Goal: Information Seeking & Learning: Learn about a topic

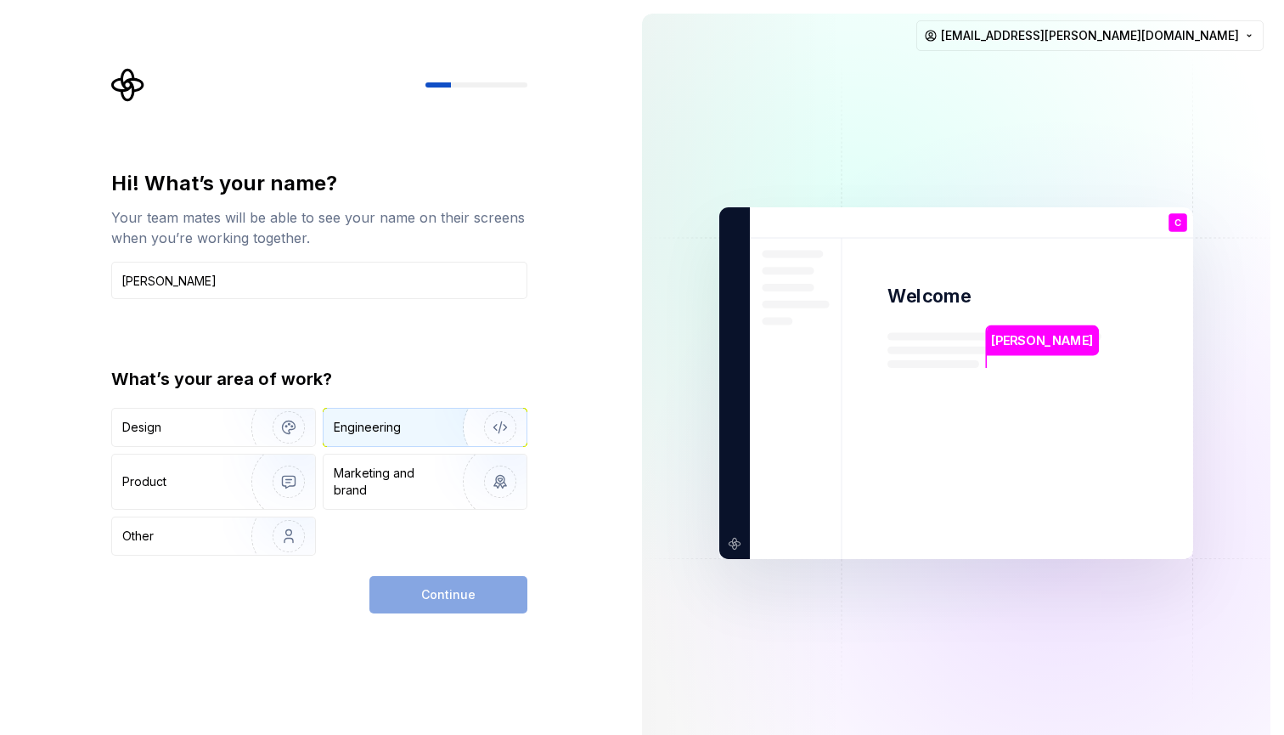
type input "[PERSON_NAME]"
click at [387, 431] on div "Engineering" at bounding box center [367, 427] width 67 height 17
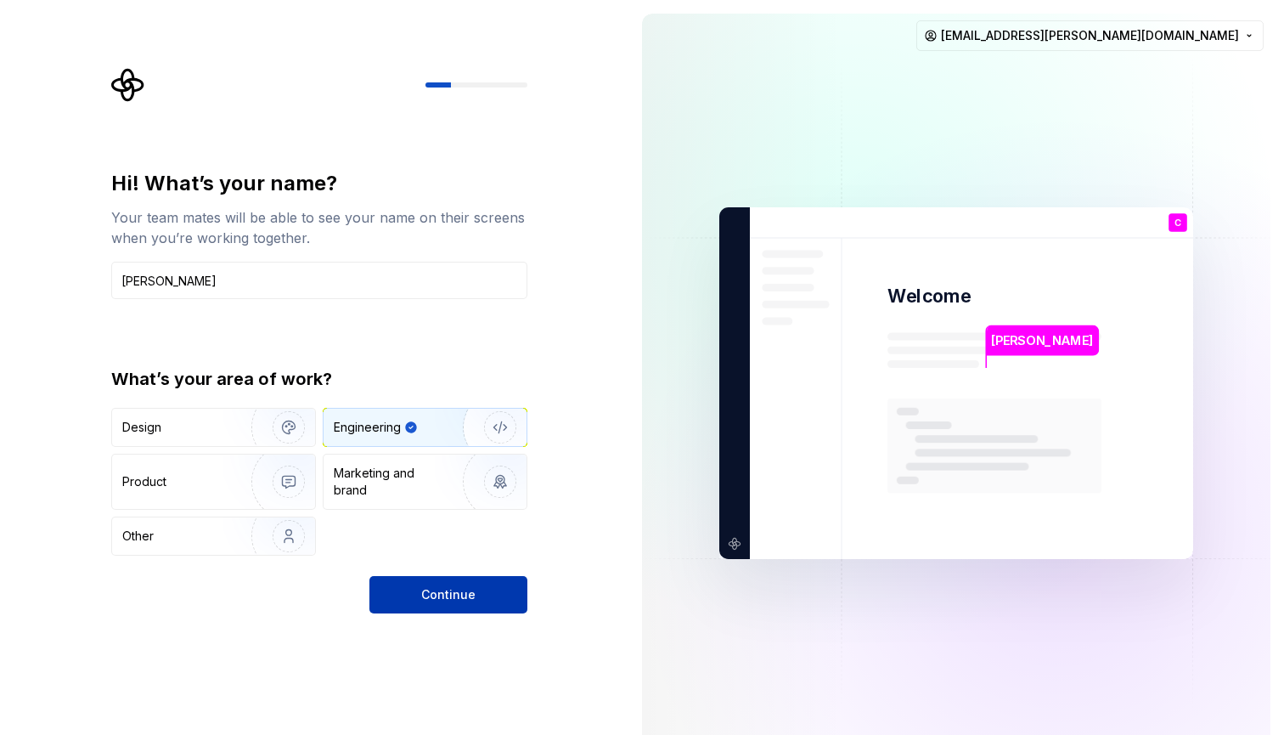
click at [493, 602] on button "Continue" at bounding box center [448, 594] width 158 height 37
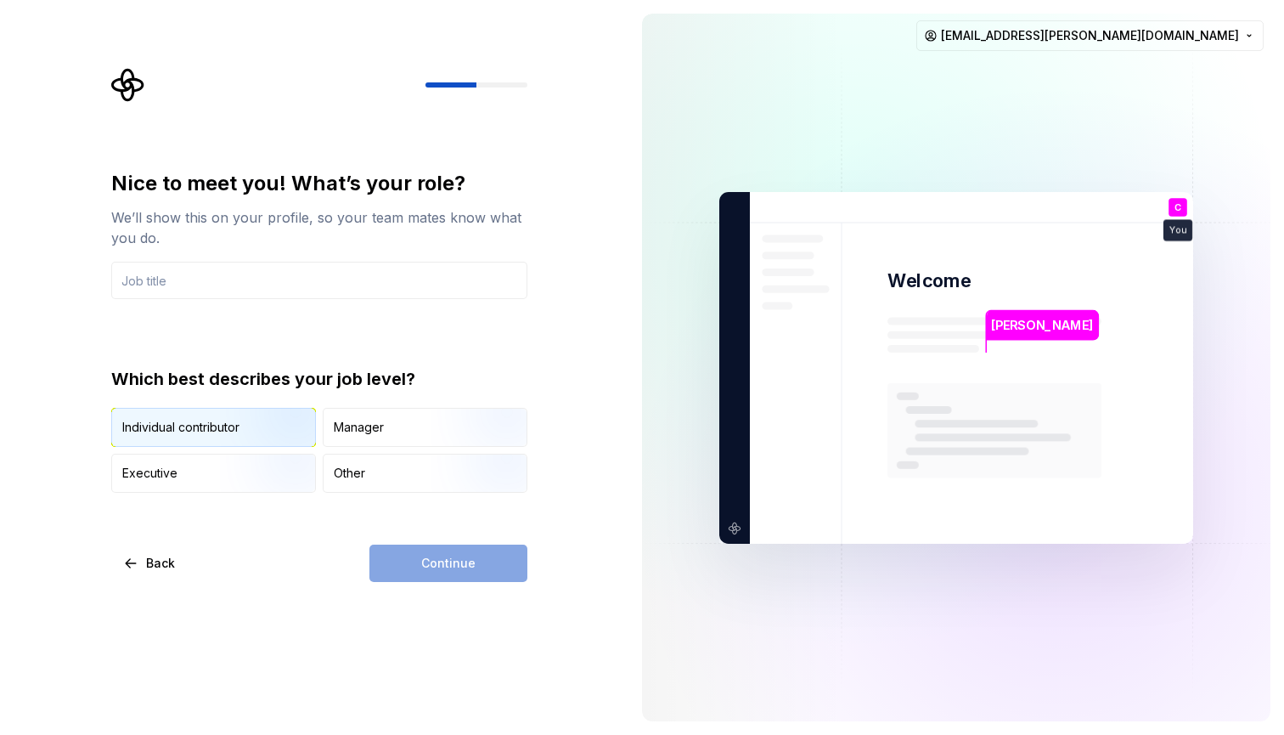
click at [279, 438] on img "button" at bounding box center [274, 449] width 109 height 114
click at [351, 290] on input "text" at bounding box center [319, 280] width 416 height 37
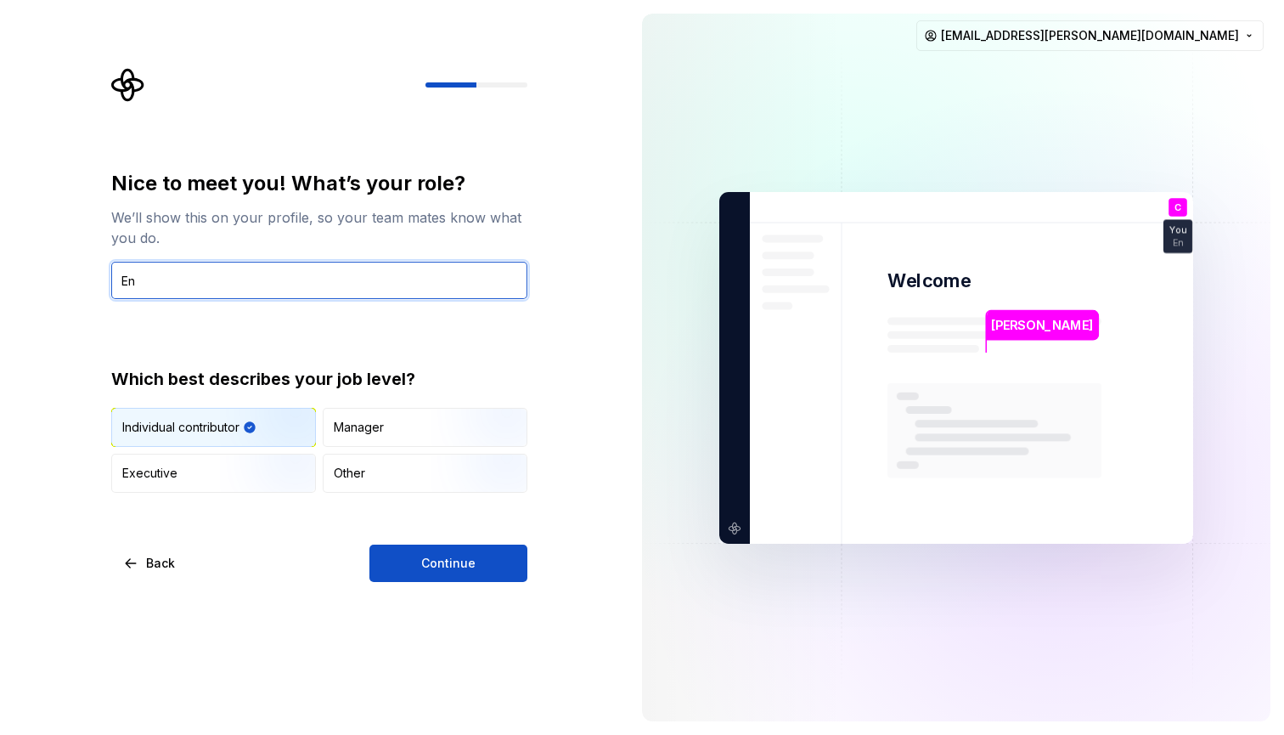
type input "E"
type input "Developer"
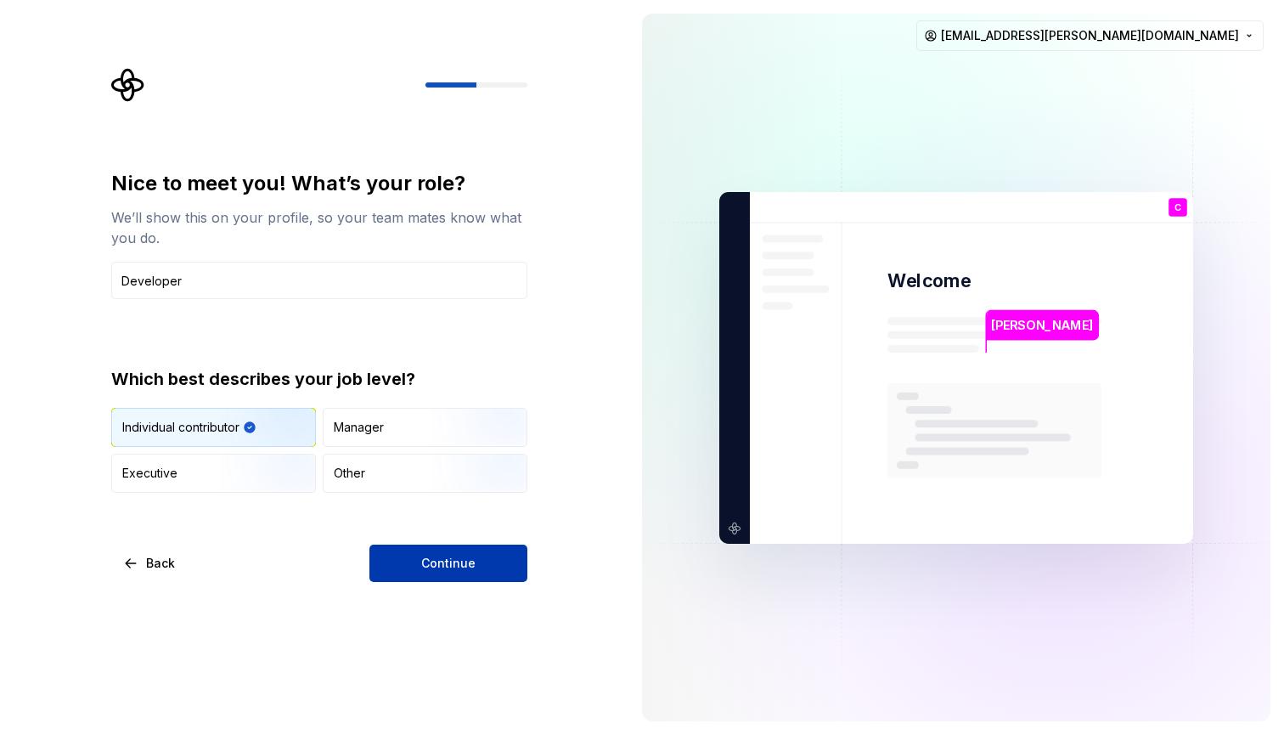
click at [448, 559] on span "Continue" at bounding box center [448, 563] width 54 height 17
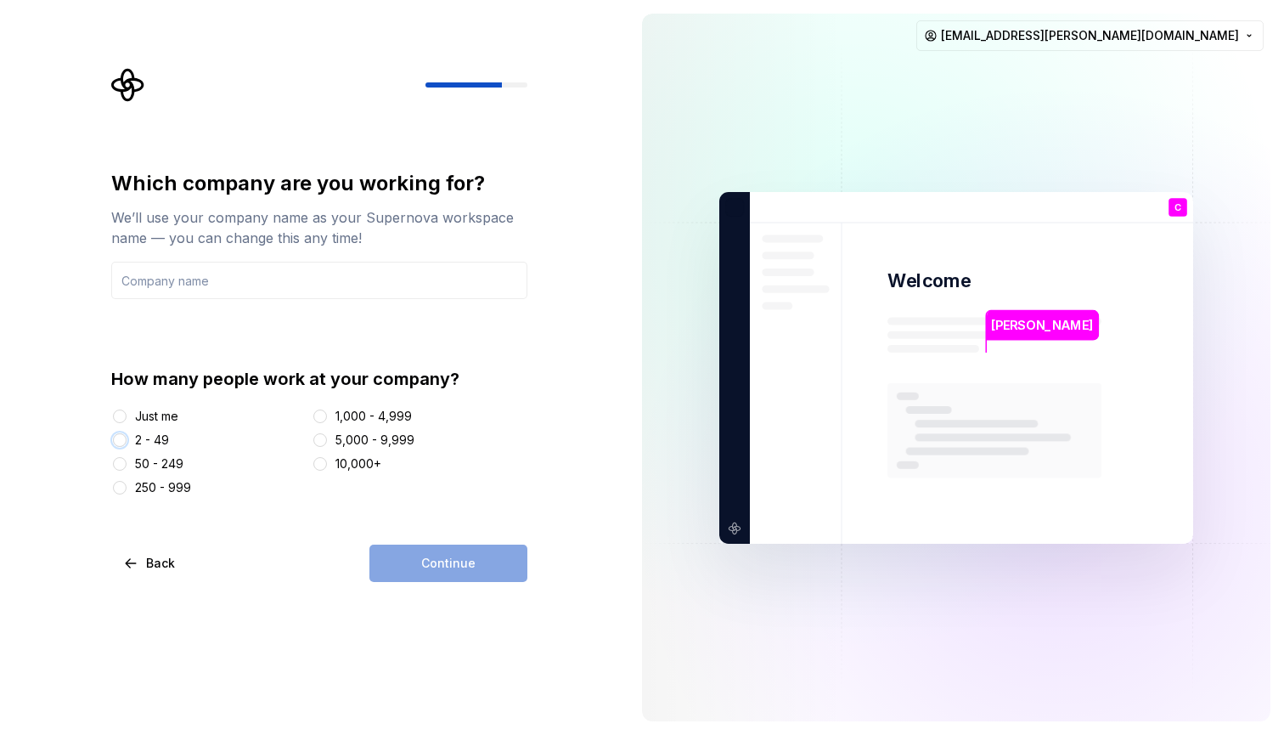
click at [119, 442] on button "2 - 49" at bounding box center [120, 440] width 14 height 14
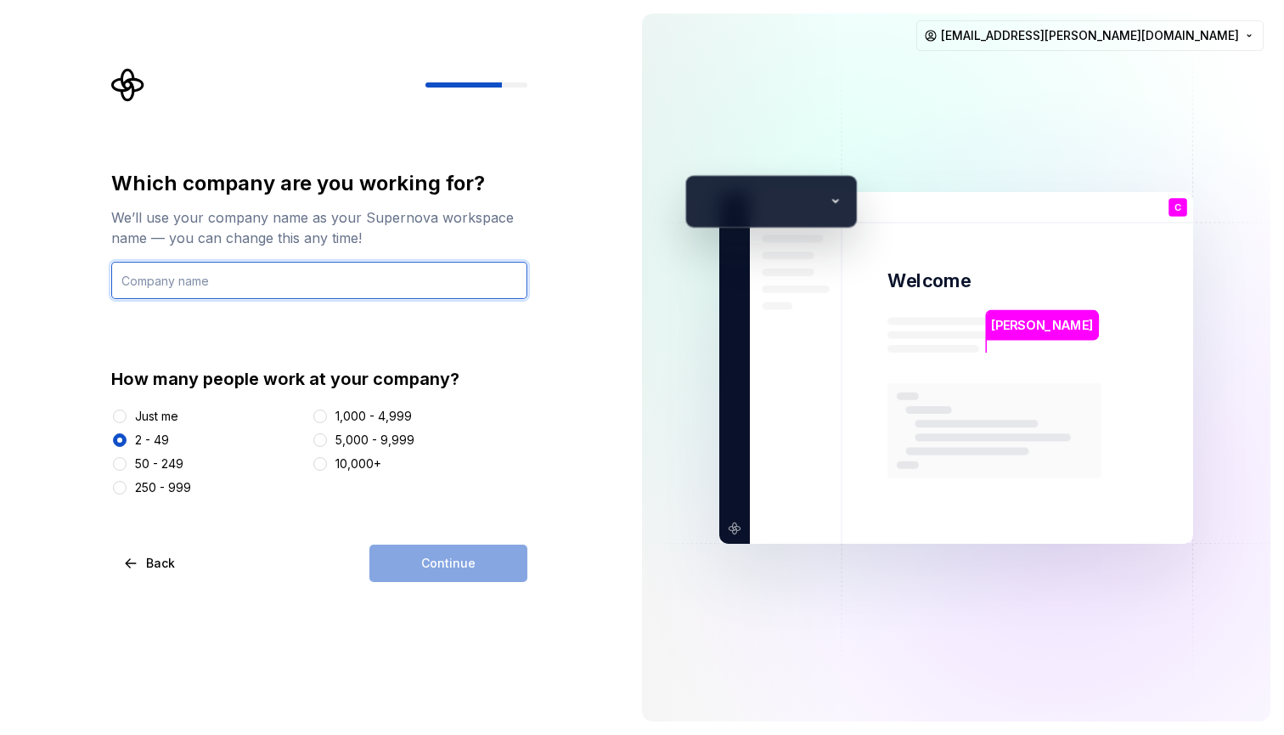
click at [330, 273] on input "text" at bounding box center [319, 280] width 416 height 37
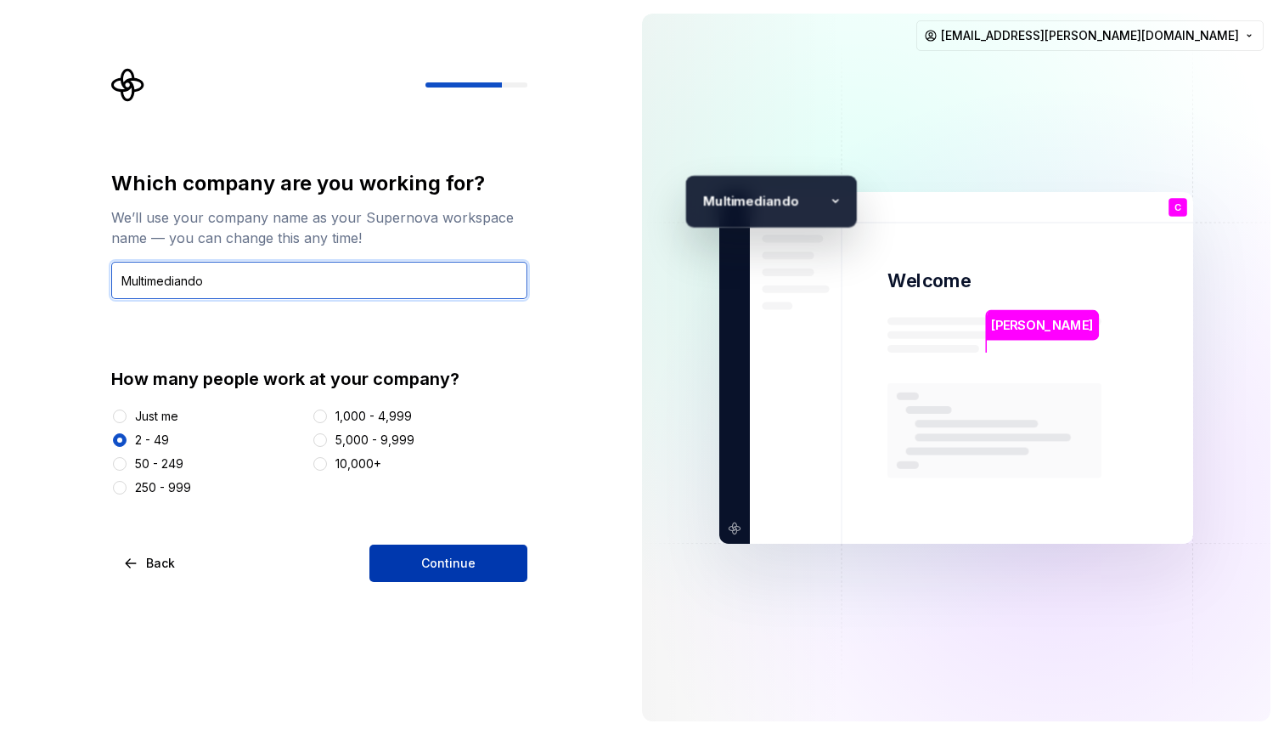
type input "Multimediando"
click at [446, 575] on button "Continue" at bounding box center [448, 562] width 158 height 37
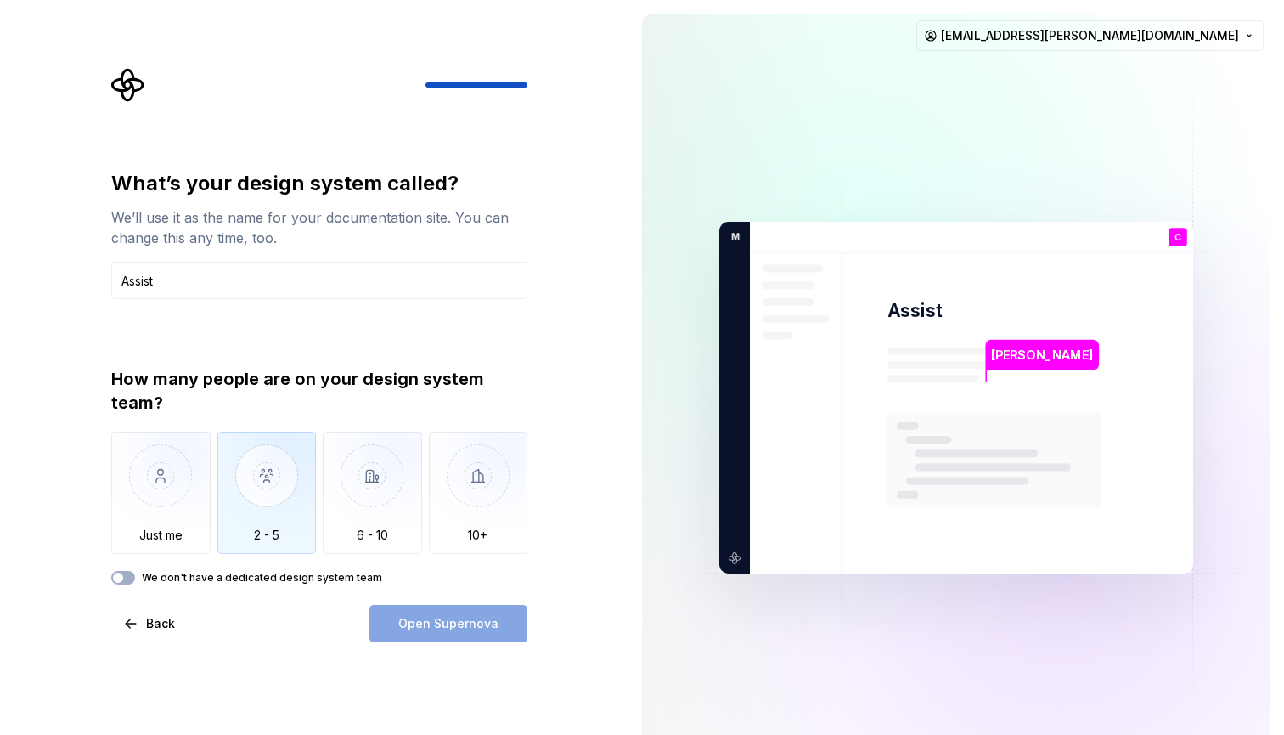
type input "Assist"
click at [278, 508] on img "button" at bounding box center [266, 488] width 99 height 114
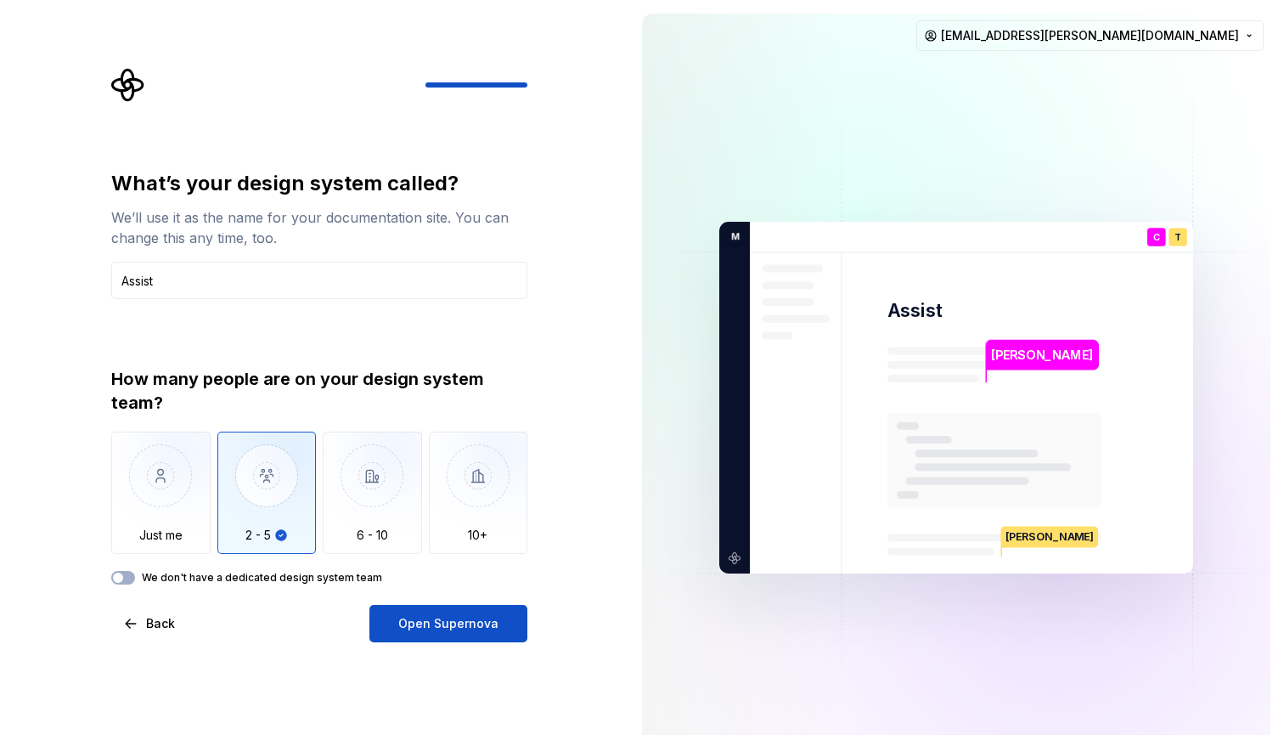
click at [281, 579] on label "We don't have a dedicated design system team" at bounding box center [262, 578] width 240 height 14
click at [135, 579] on button "We don't have a dedicated design system team" at bounding box center [123, 578] width 24 height 14
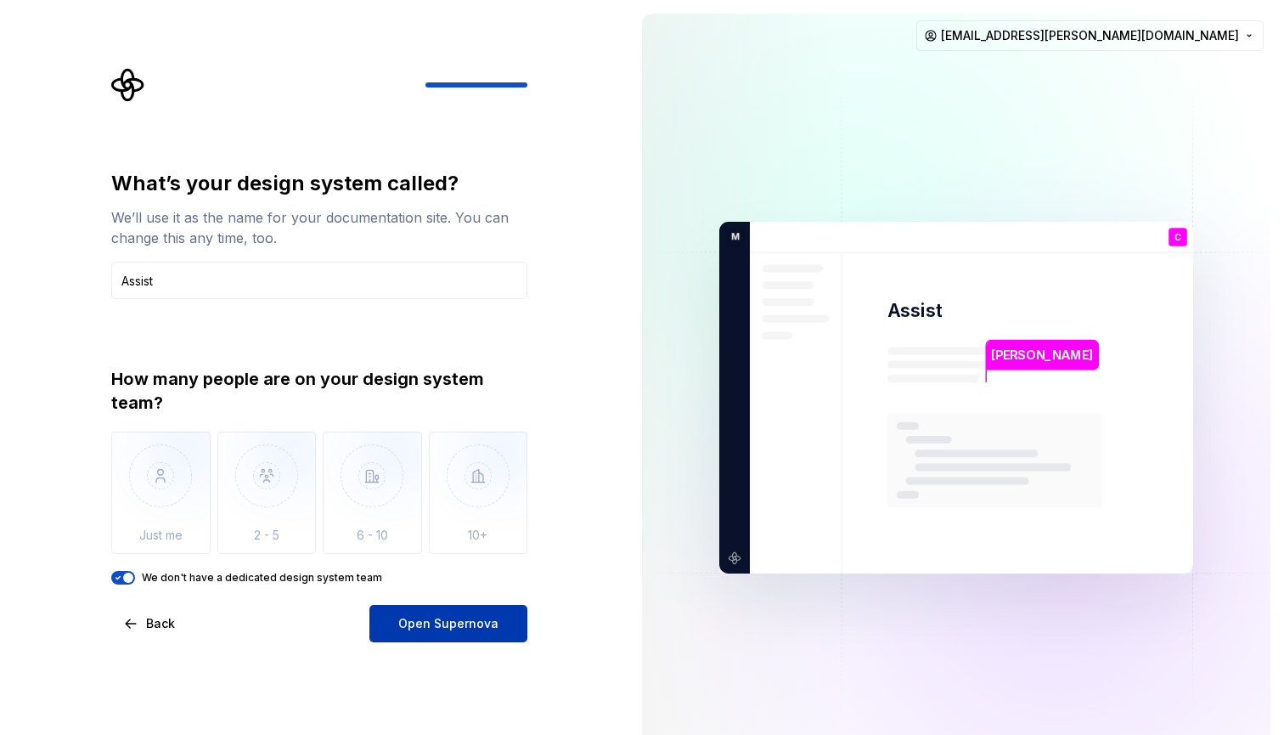
click at [442, 630] on span "Open Supernova" at bounding box center [448, 623] width 100 height 17
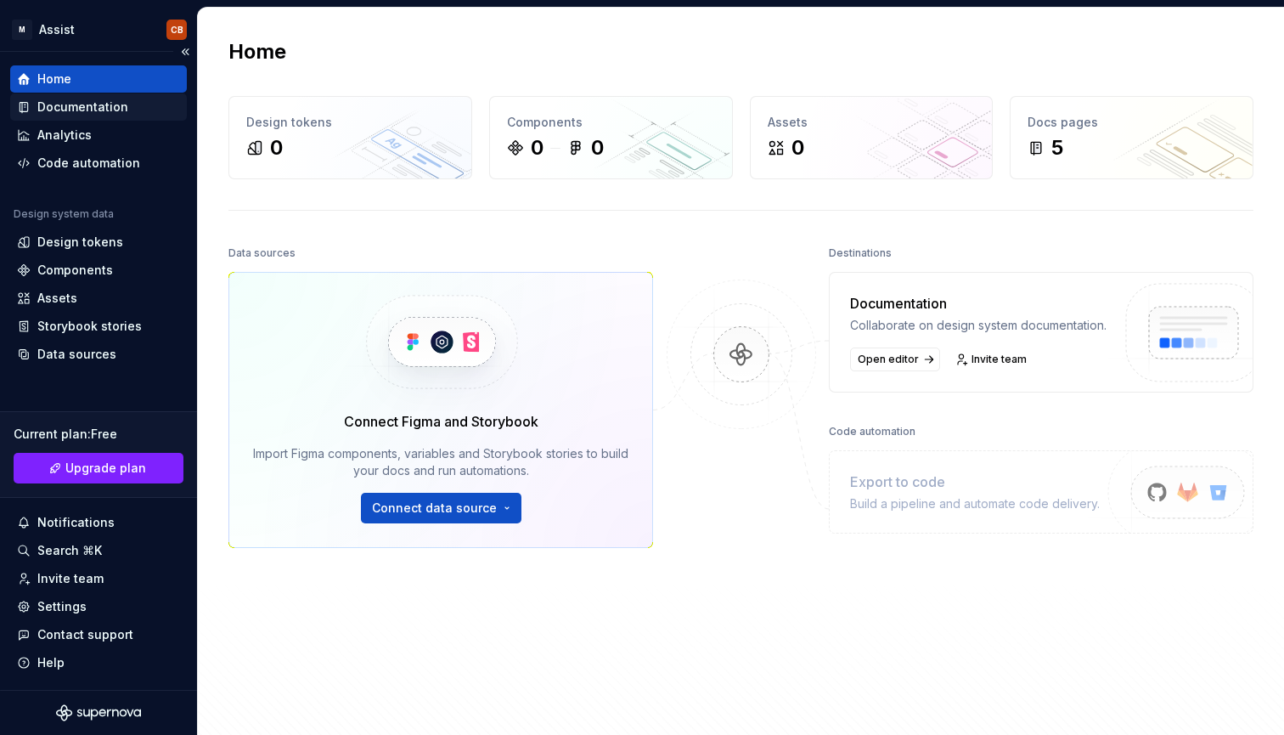
click at [120, 110] on div "Documentation" at bounding box center [82, 107] width 91 height 17
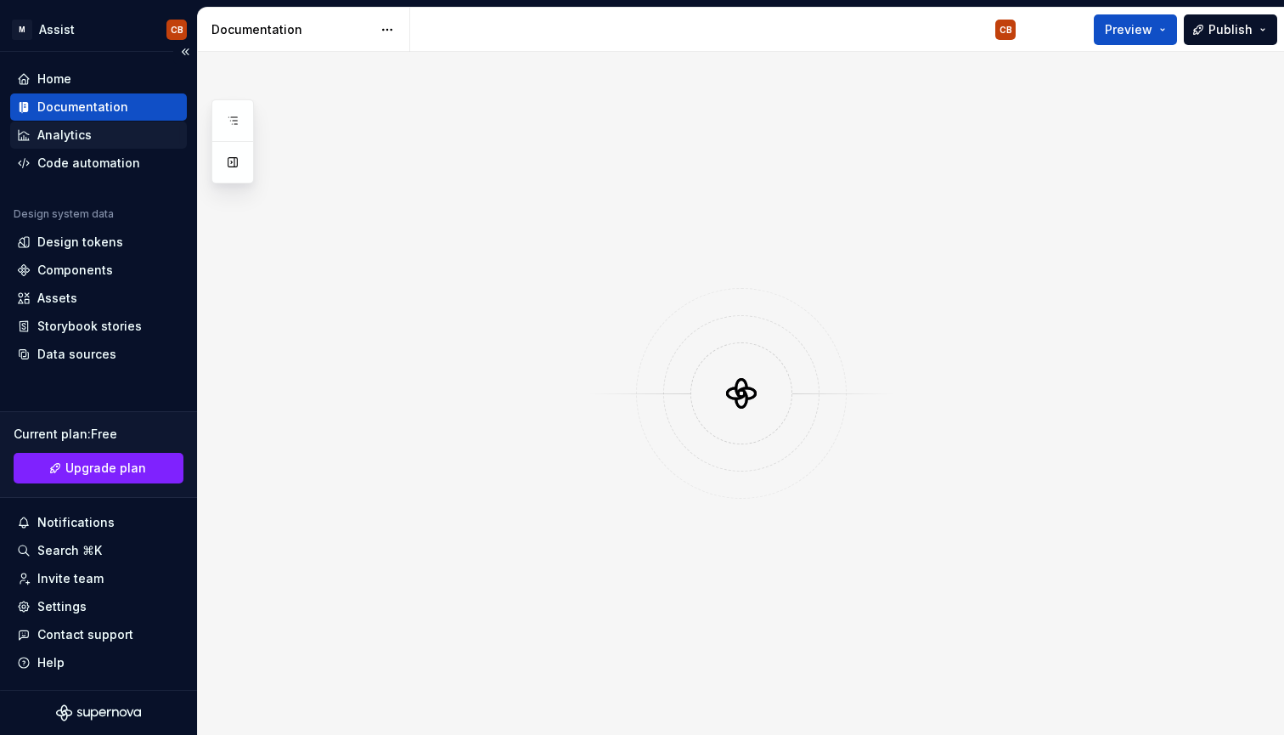
click at [118, 129] on div "Analytics" at bounding box center [98, 135] width 163 height 17
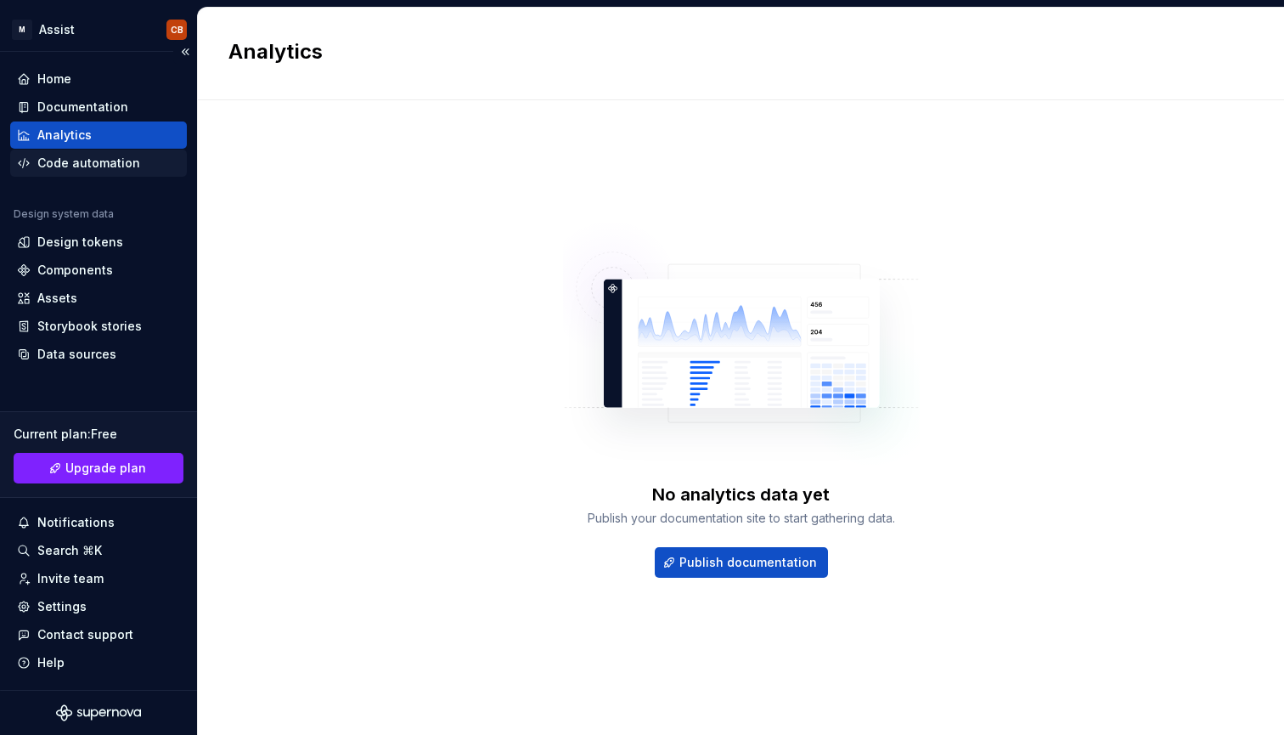
click at [121, 169] on div "Code automation" at bounding box center [88, 163] width 103 height 17
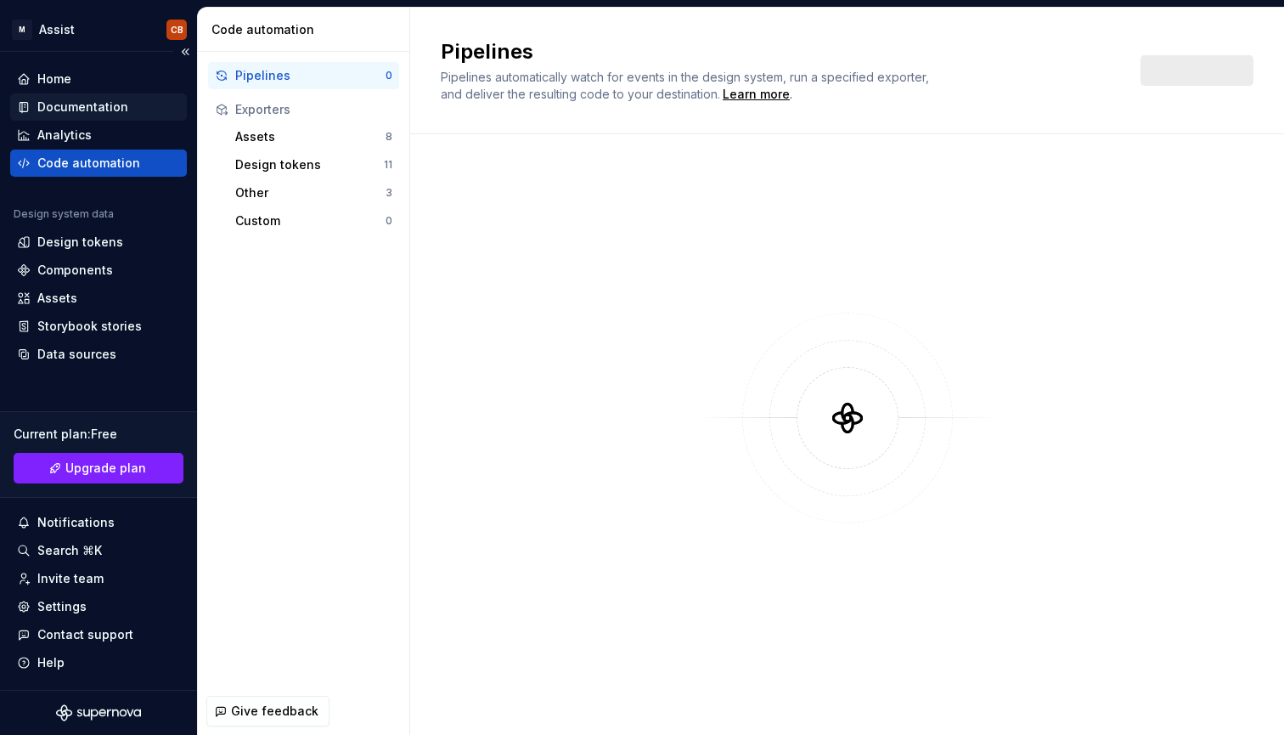
click at [125, 104] on div "Documentation" at bounding box center [98, 107] width 163 height 17
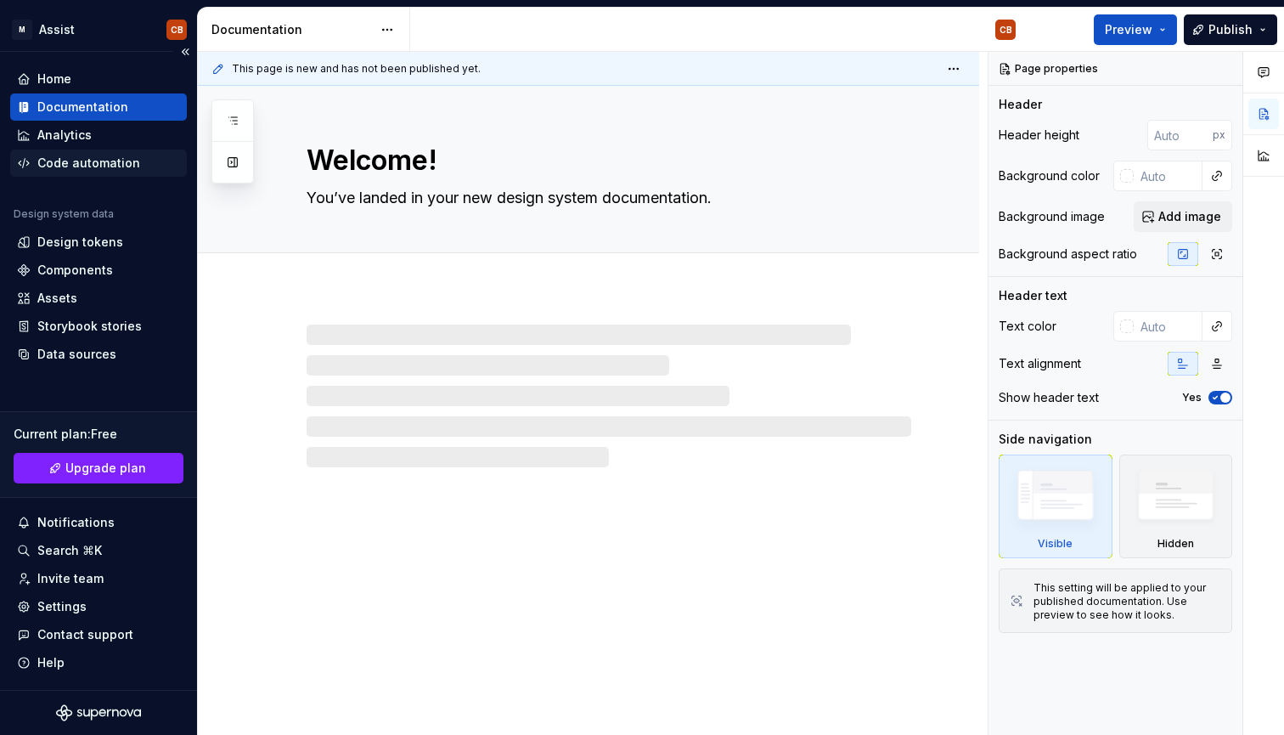
click at [116, 155] on div "Code automation" at bounding box center [88, 163] width 103 height 17
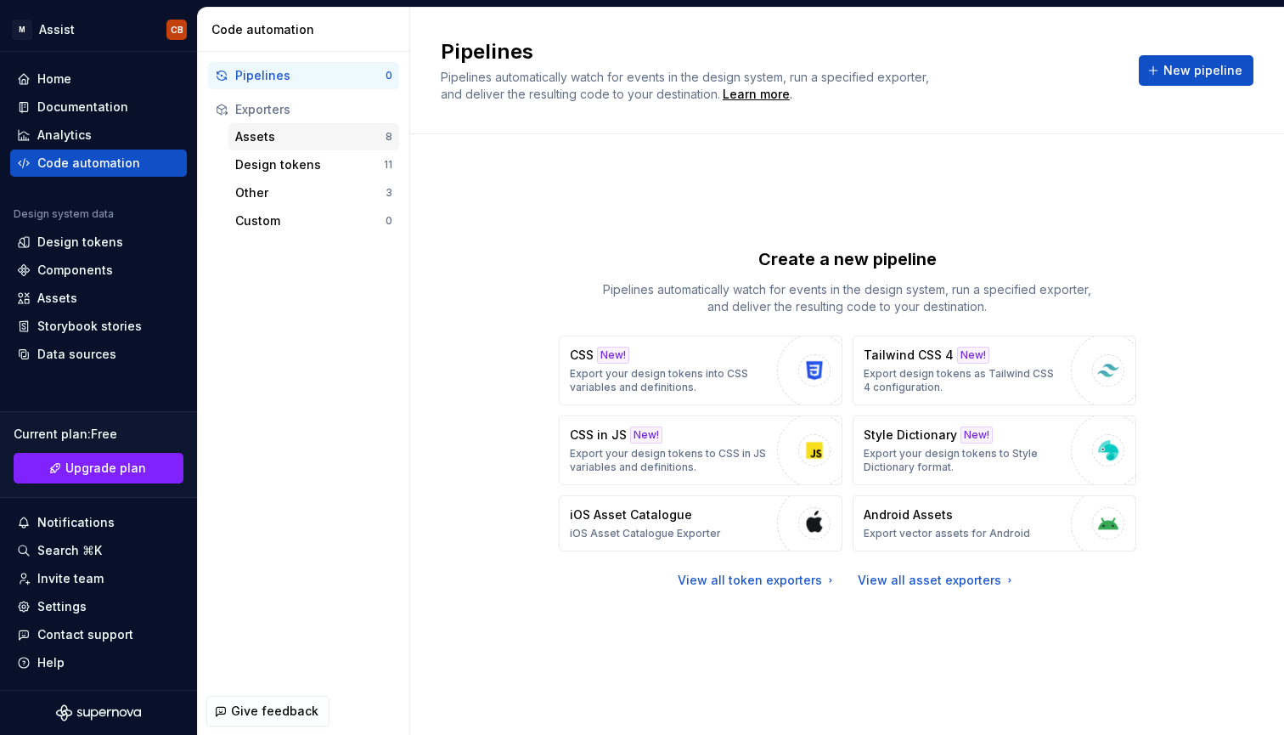
click at [314, 132] on div "Assets" at bounding box center [310, 136] width 150 height 17
click at [318, 167] on div "Design tokens" at bounding box center [309, 164] width 149 height 17
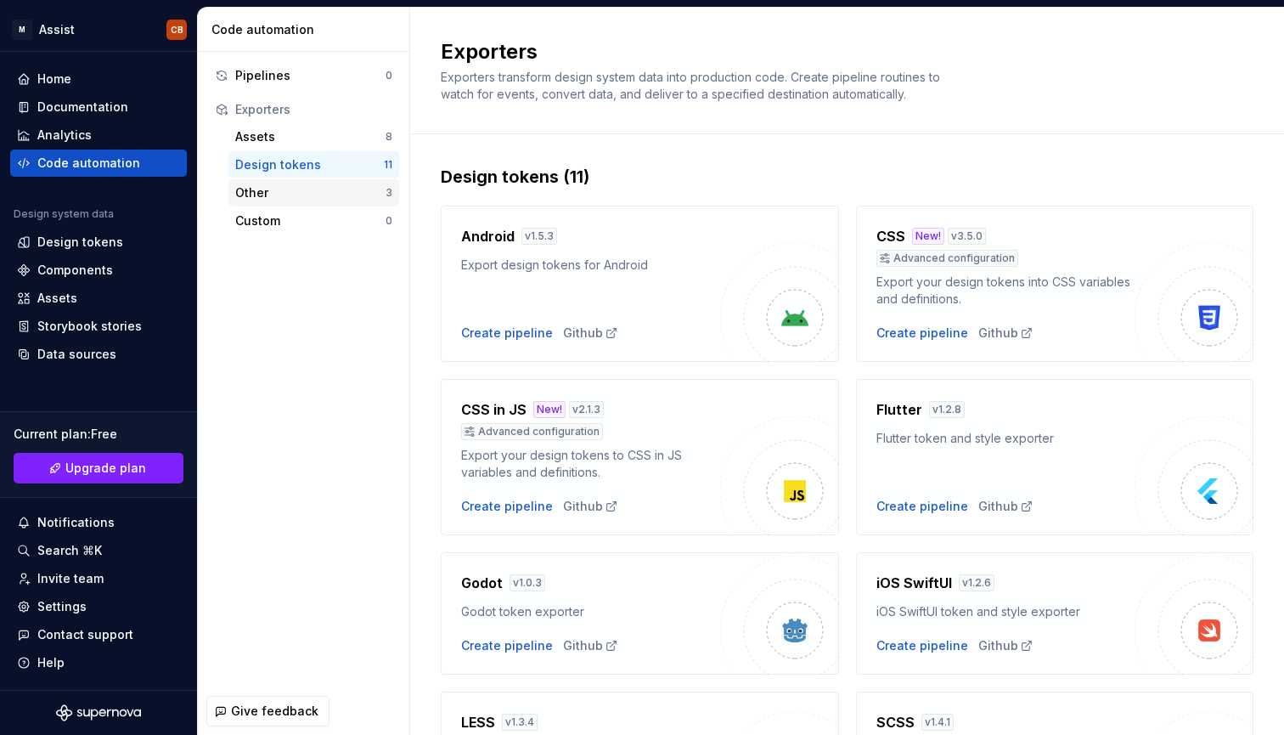
click at [313, 183] on div "Other 3" at bounding box center [313, 192] width 171 height 27
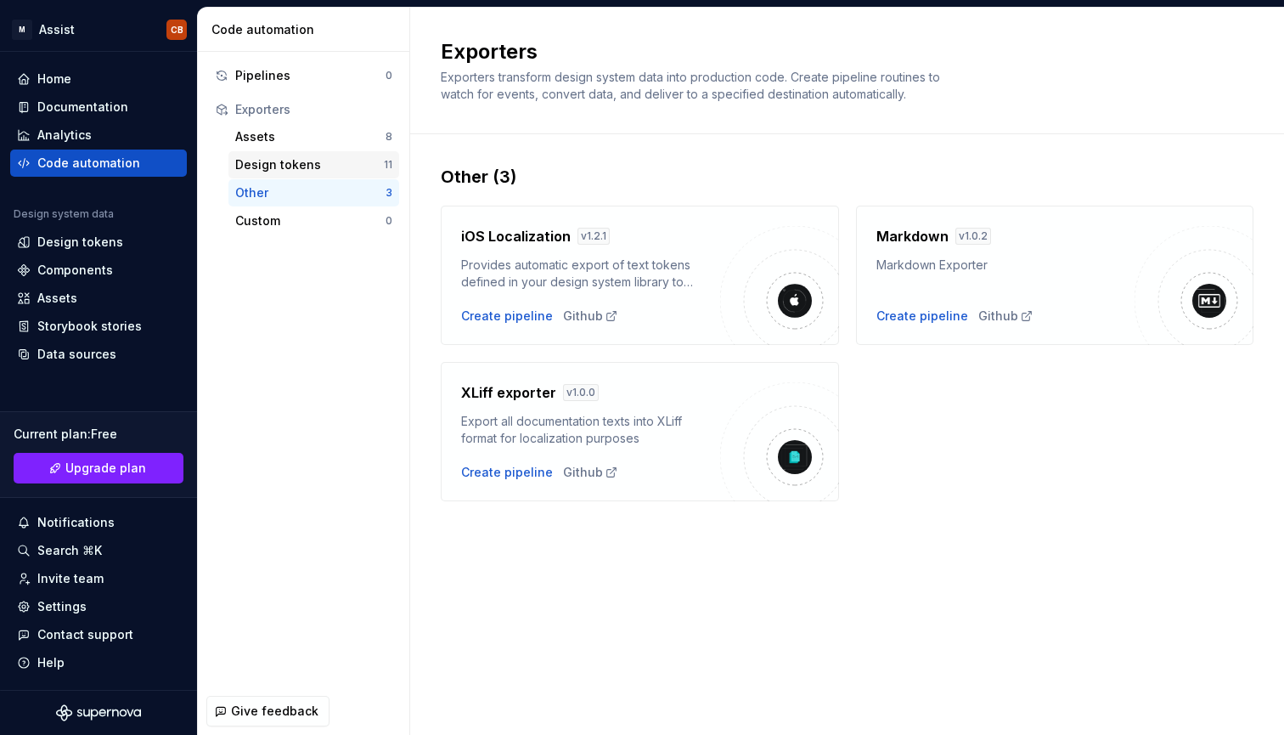
click at [324, 163] on div "Design tokens" at bounding box center [309, 164] width 149 height 17
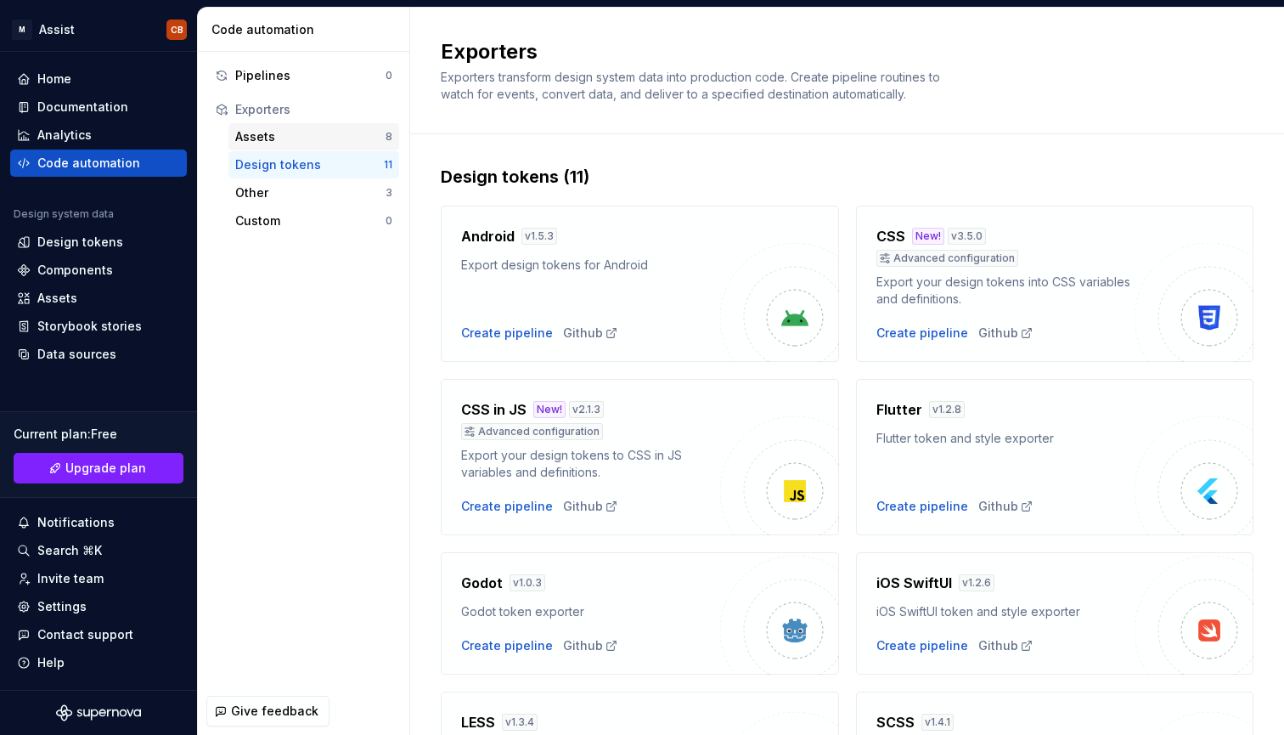
click at [352, 138] on div "Assets" at bounding box center [310, 136] width 150 height 17
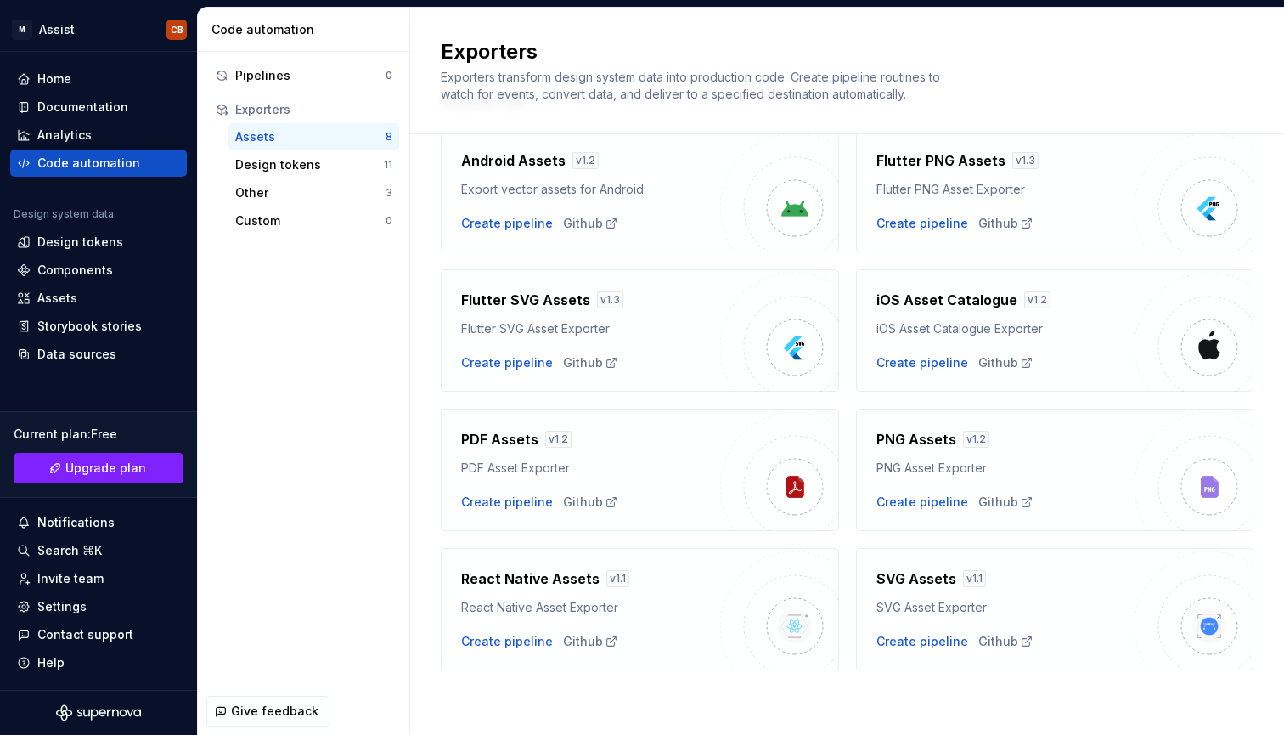
scroll to position [76, 0]
click at [71, 296] on div "Assets" at bounding box center [57, 298] width 40 height 17
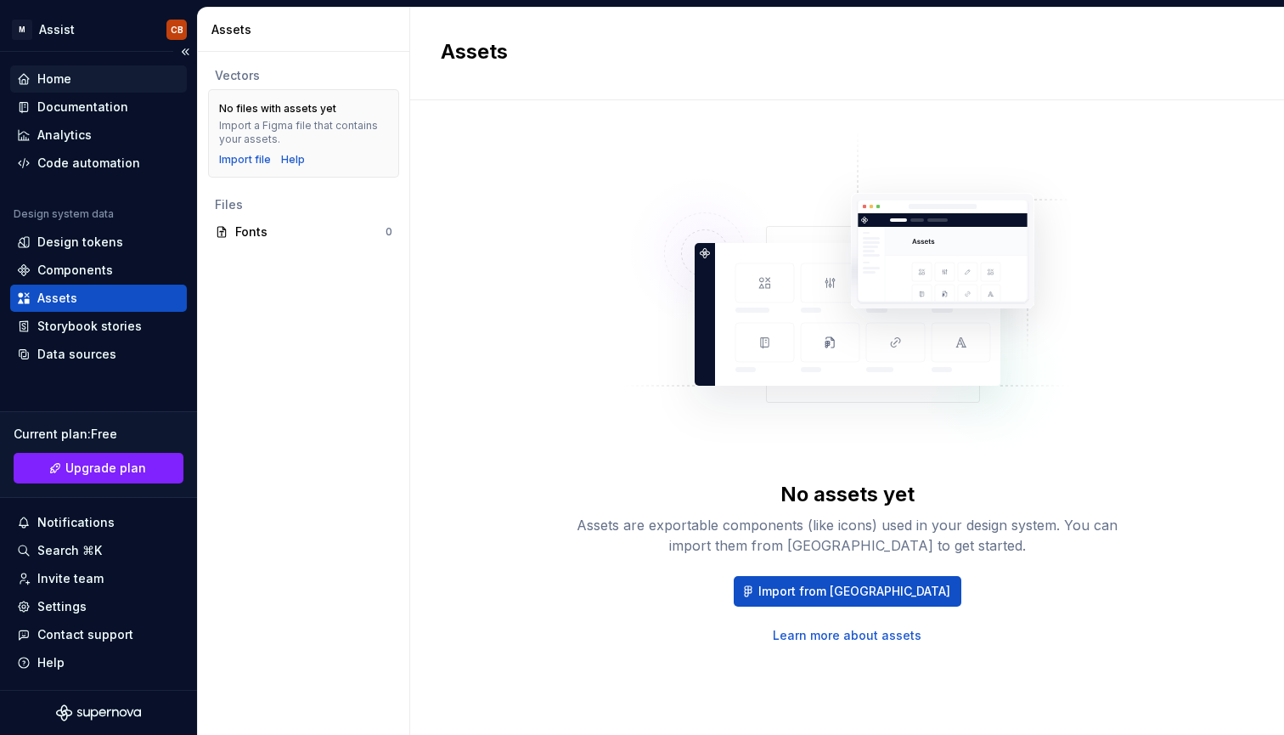
click at [42, 76] on div "Home" at bounding box center [54, 78] width 34 height 17
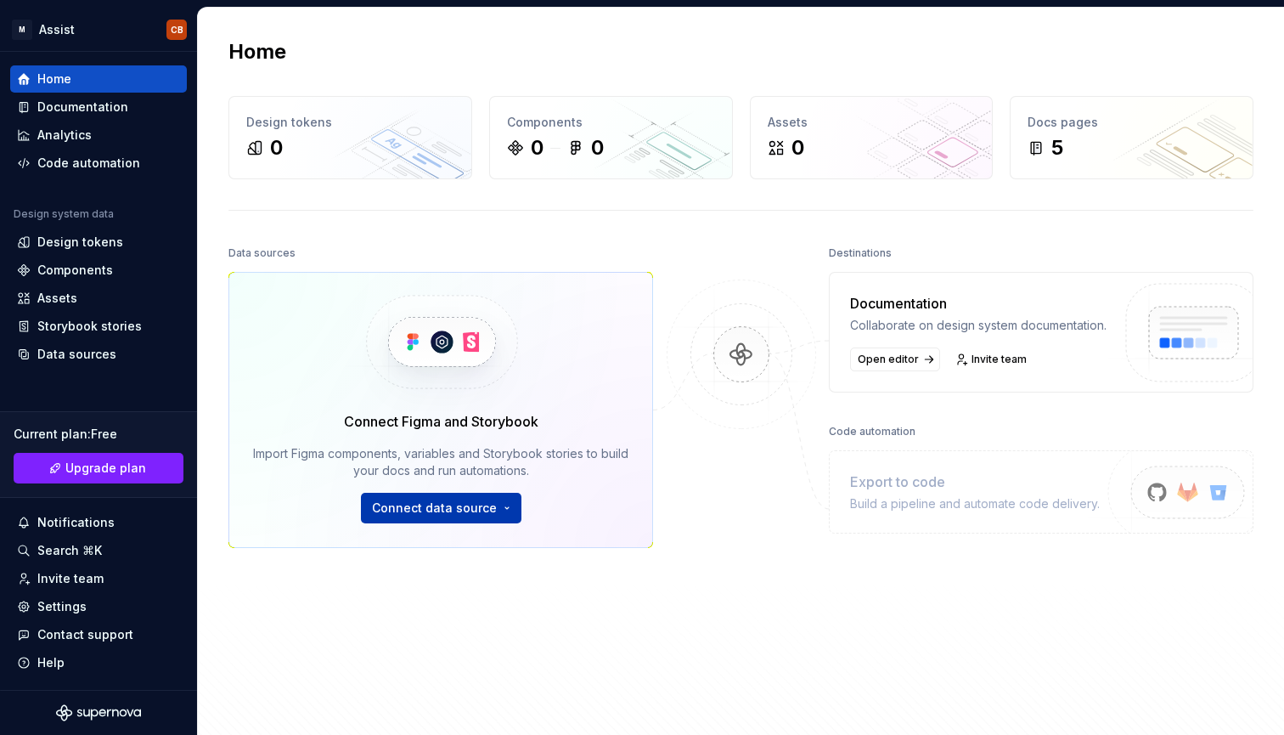
click at [432, 514] on html "M Assist CB Home Documentation Analytics Code automation Design system data Des…" at bounding box center [642, 367] width 1284 height 735
click at [306, 626] on html "M Assist CB Home Documentation Analytics Code automation Design system data Des…" at bounding box center [642, 367] width 1284 height 735
click at [117, 111] on div "Documentation" at bounding box center [82, 107] width 91 height 17
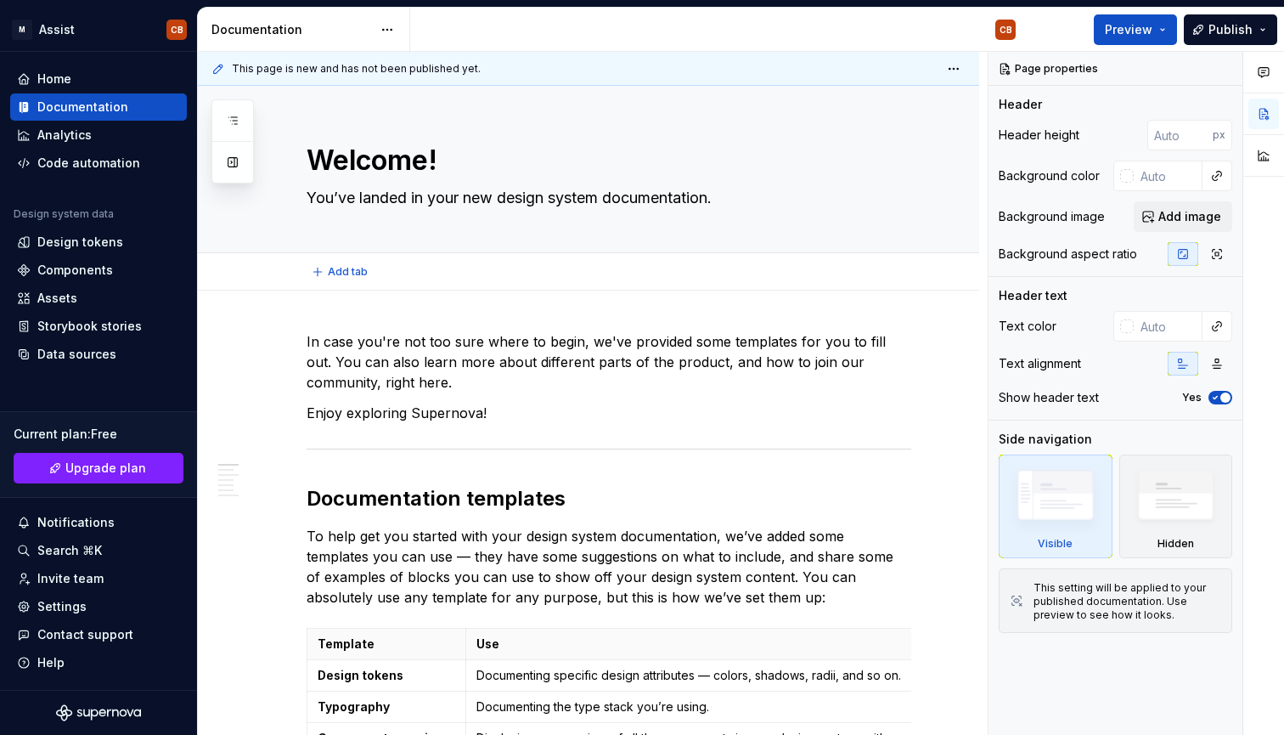
type textarea "*"
click at [86, 297] on div "Assets" at bounding box center [98, 298] width 163 height 17
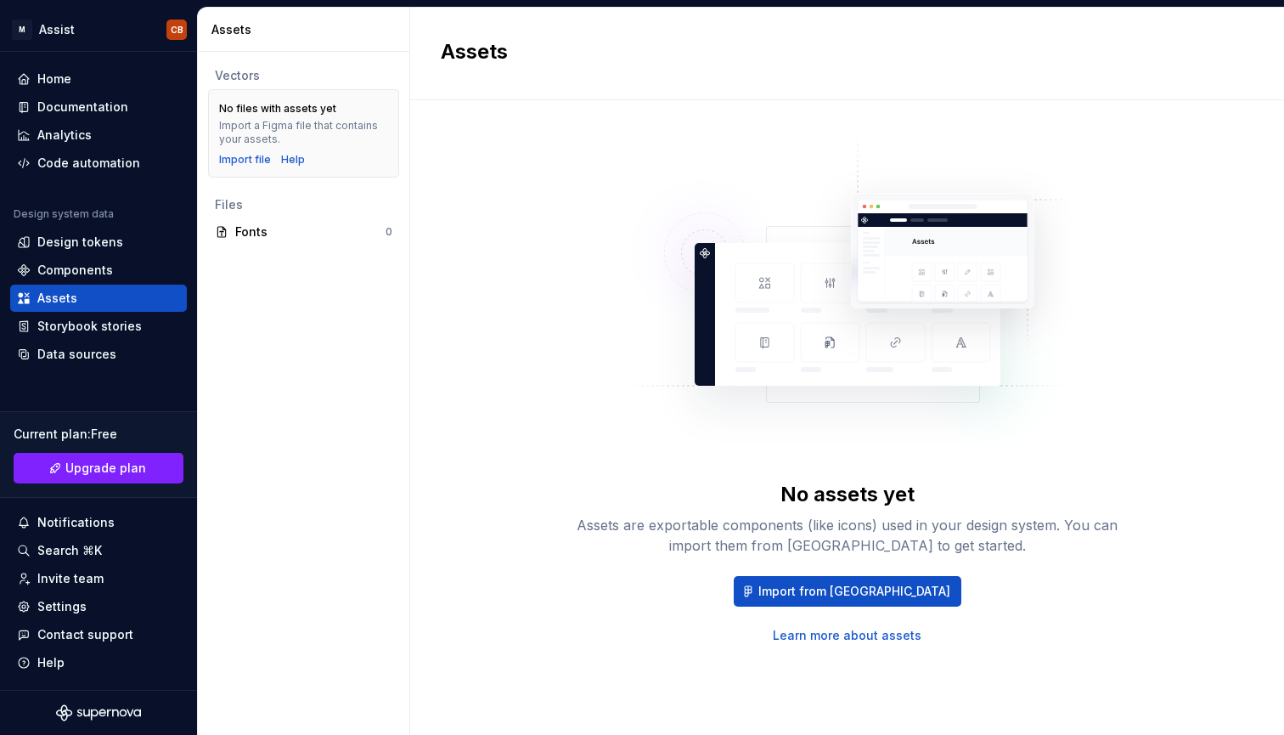
click at [848, 634] on link "Learn more about assets" at bounding box center [847, 635] width 149 height 17
